Goal: Task Accomplishment & Management: Use online tool/utility

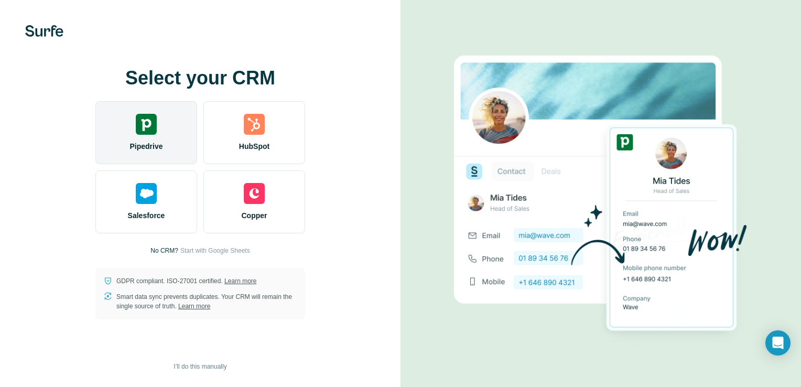
click at [150, 135] on div "Pipedrive" at bounding box center [146, 132] width 102 height 63
